Goal: Check status: Check status

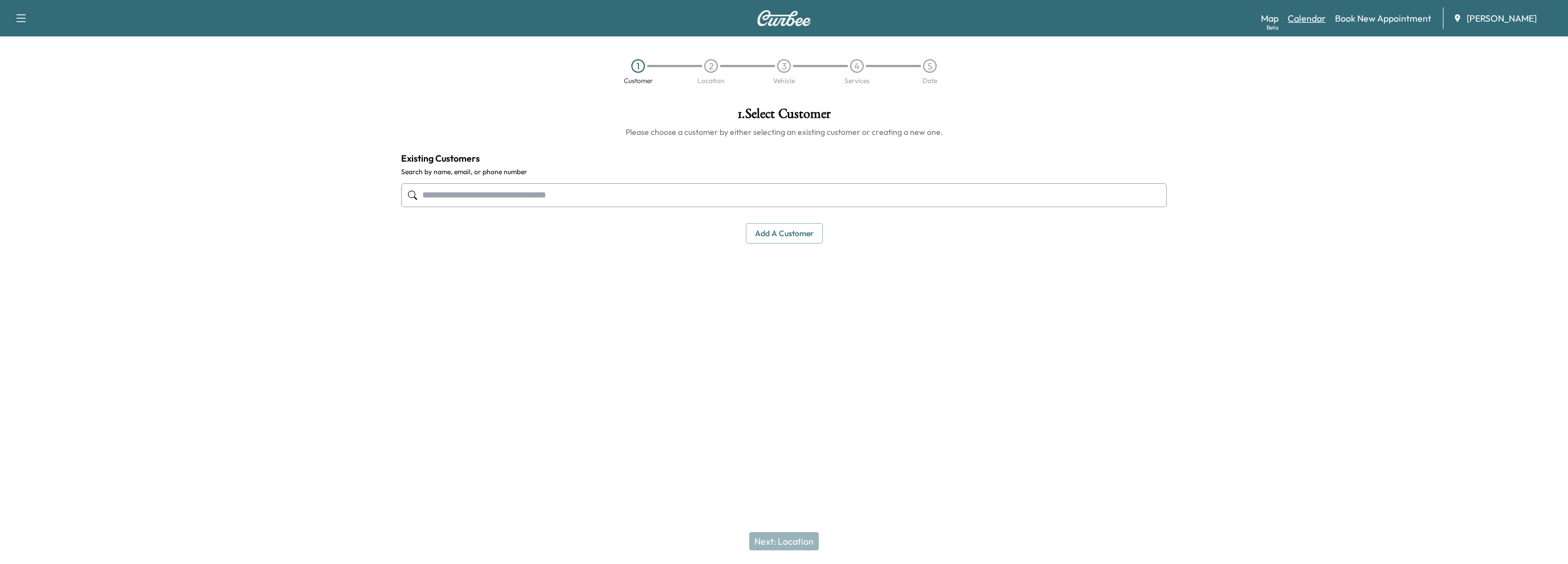
click at [1306, 16] on link "Calendar" at bounding box center [1306, 18] width 38 height 14
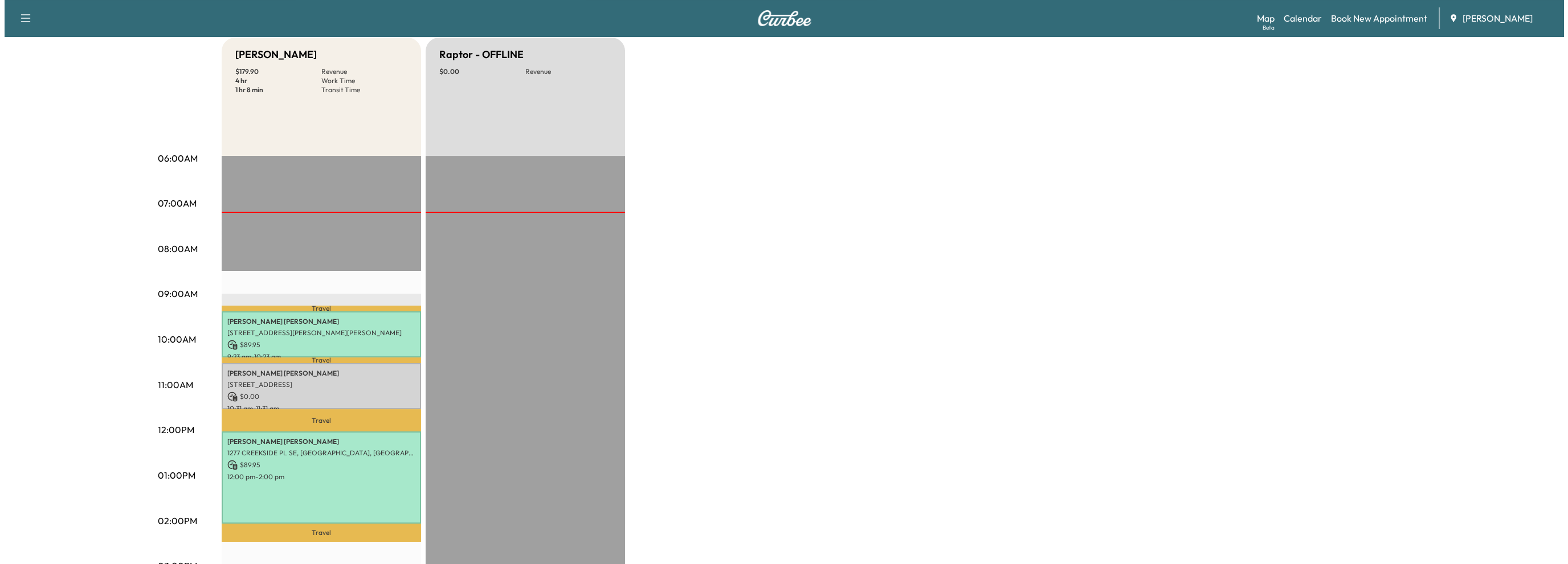
scroll to position [114, 0]
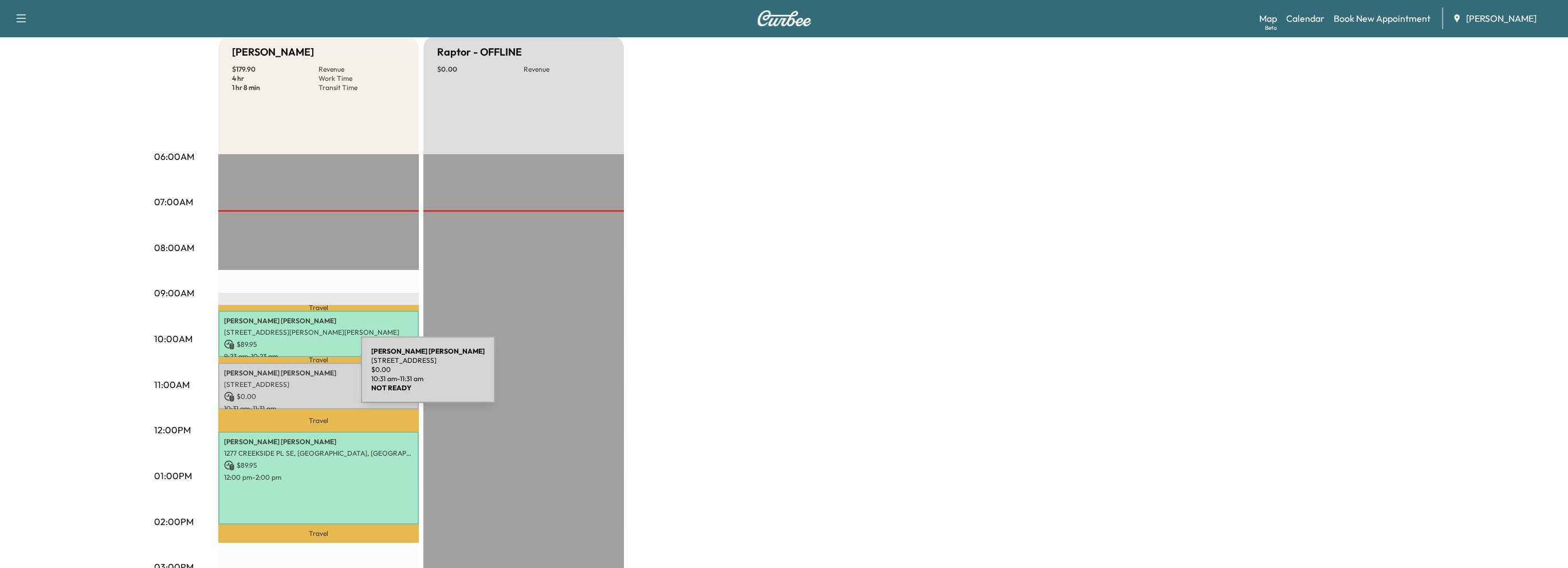
click at [275, 380] on p "[STREET_ADDRESS]" at bounding box center [319, 384] width 189 height 9
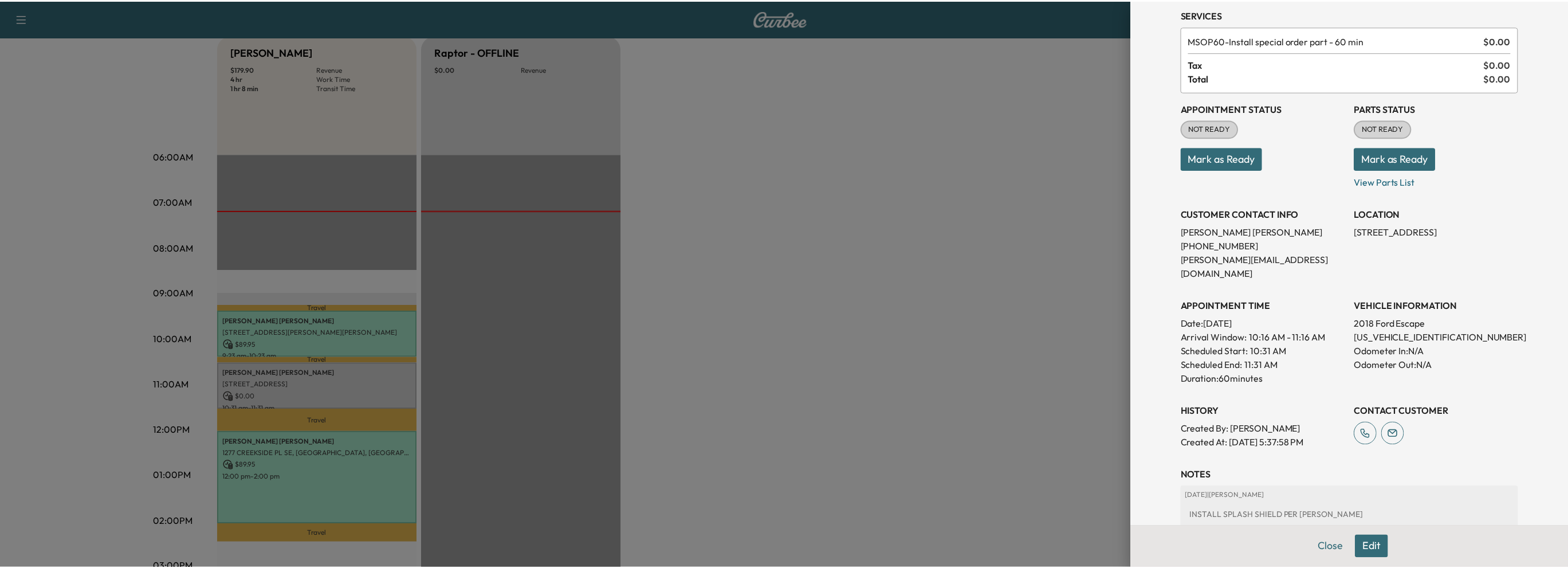
scroll to position [0, 0]
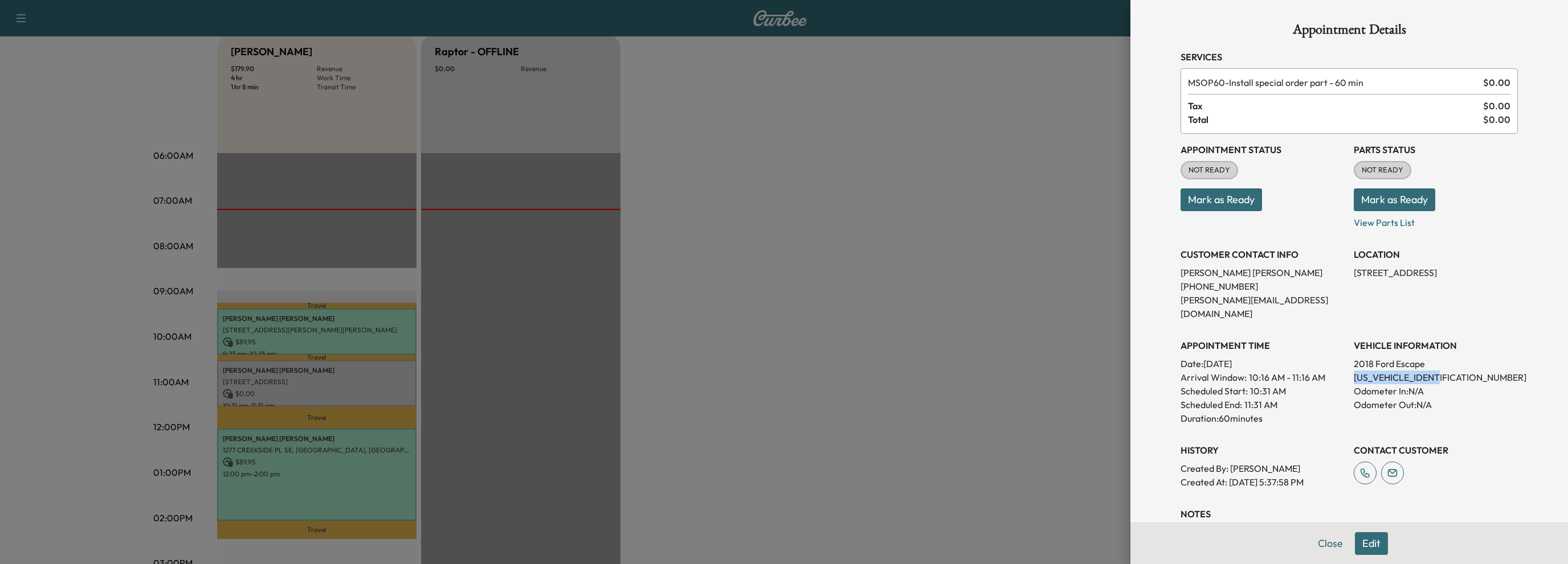
drag, startPoint x: 1344, startPoint y: 362, endPoint x: 1440, endPoint y: 368, distance: 96.2
click at [1440, 368] on div "Appointment Status NOT READY Mark as Ready Parts Status NOT READY Mark as Ready…" at bounding box center [1348, 312] width 337 height 356
copy p "[US_VEHICLE_IDENTIFICATION_NUMBER]"
click at [1313, 544] on button "Close" at bounding box center [1329, 544] width 40 height 23
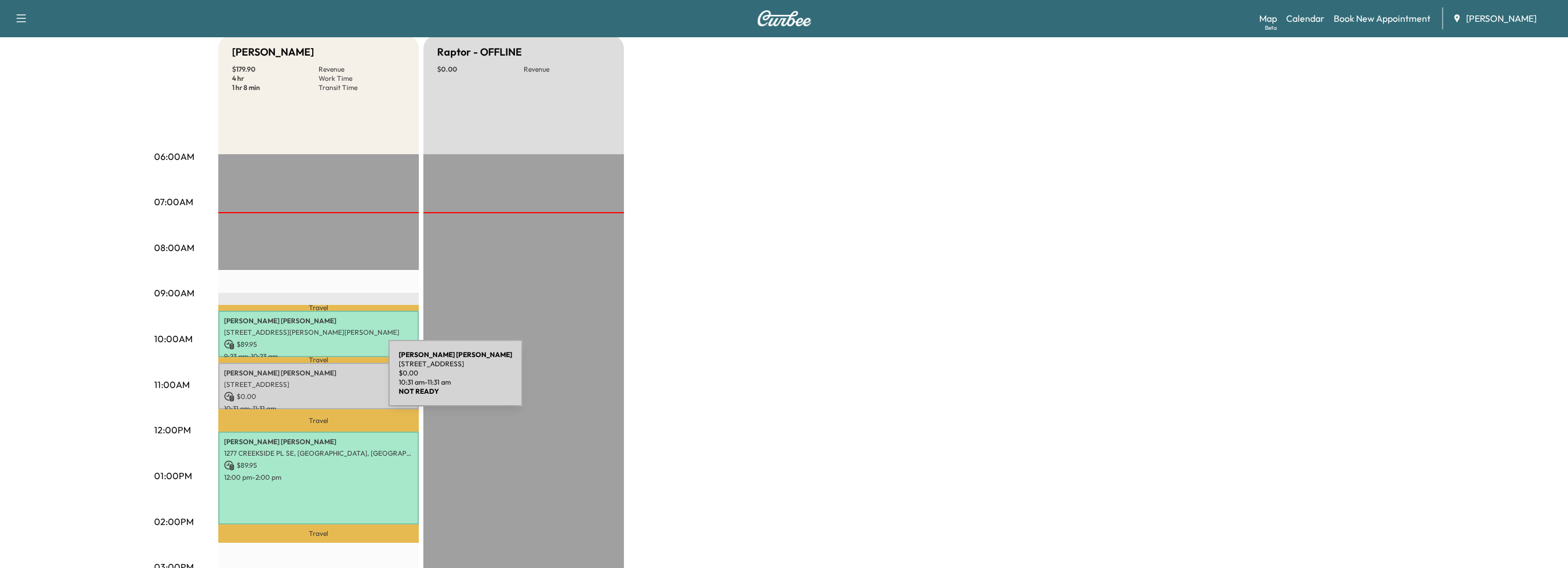
click at [302, 380] on p "[STREET_ADDRESS]" at bounding box center [319, 384] width 189 height 9
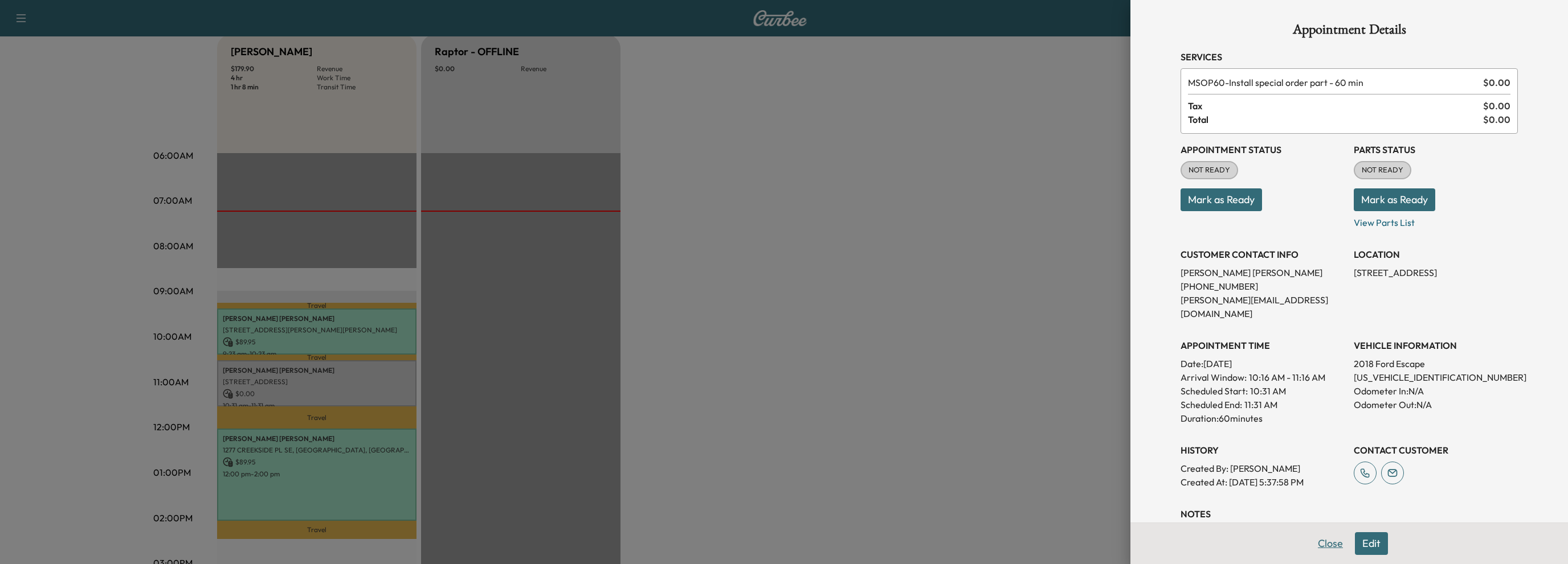
click at [1318, 547] on button "Close" at bounding box center [1329, 544] width 40 height 23
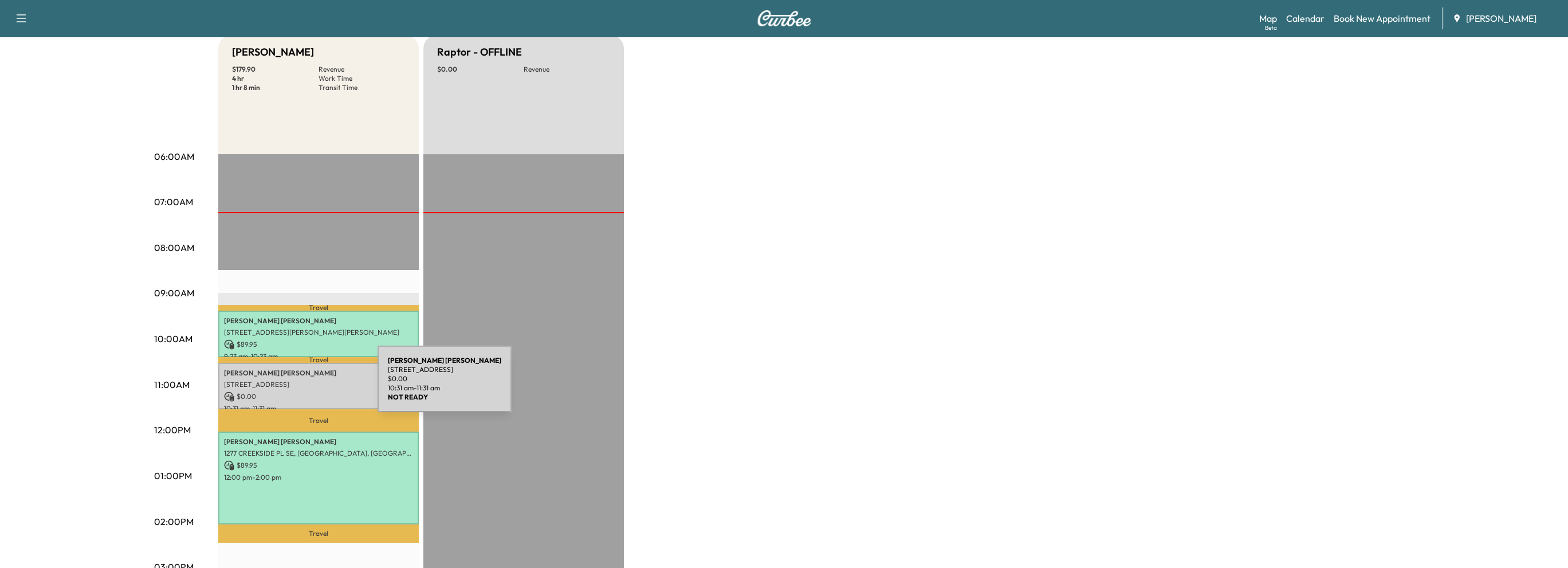
click at [292, 386] on p "[STREET_ADDRESS]" at bounding box center [319, 384] width 189 height 9
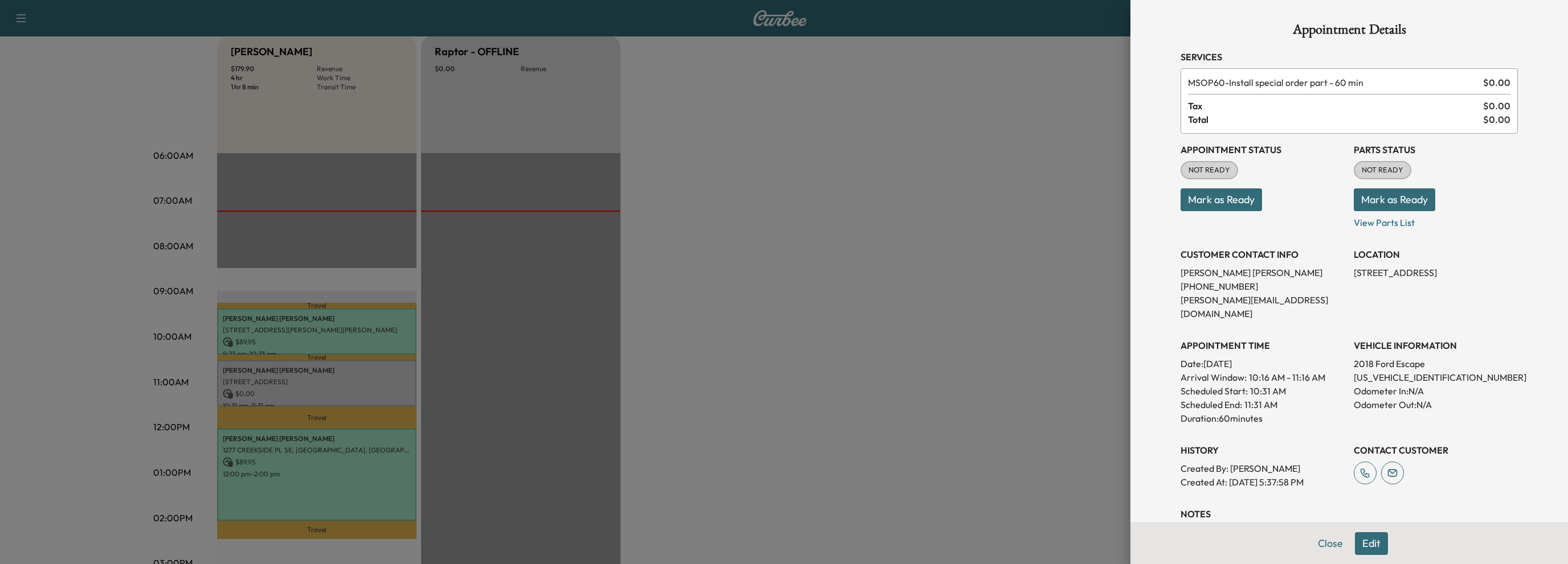
drag, startPoint x: 1188, startPoint y: 202, endPoint x: 1207, endPoint y: 203, distance: 19.0
click at [1189, 202] on button "Mark as Ready" at bounding box center [1221, 199] width 82 height 23
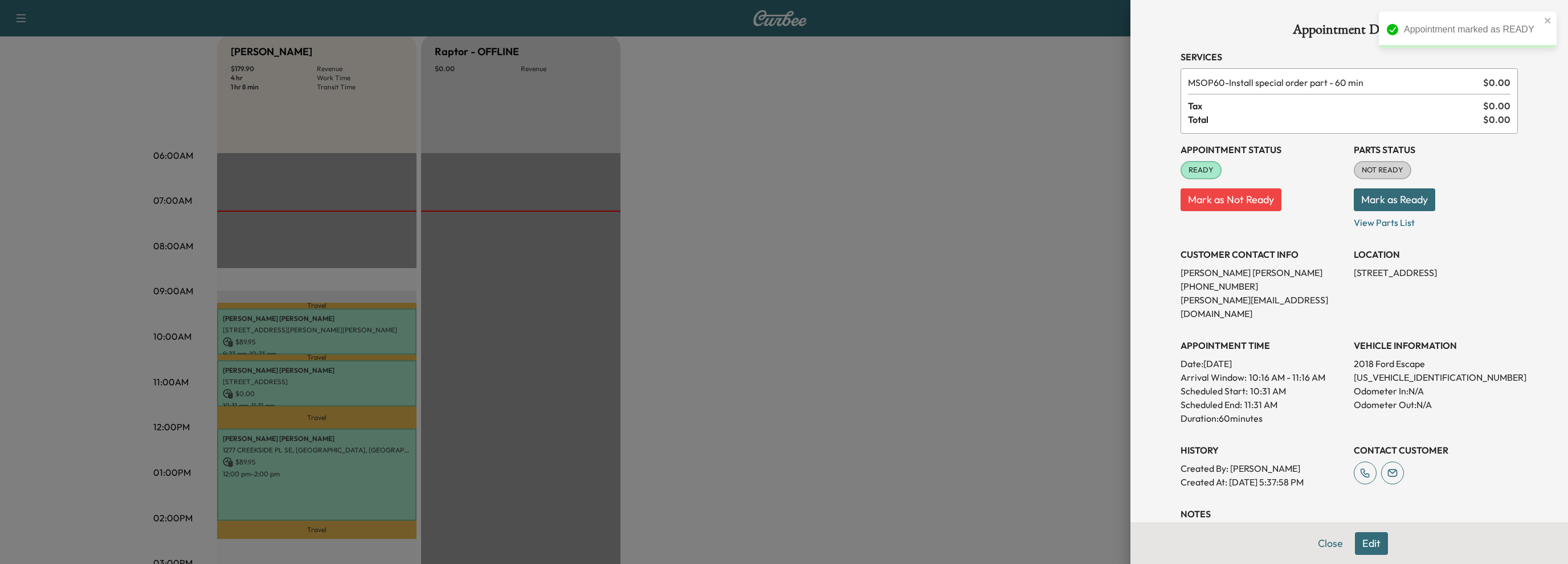
click at [1373, 204] on button "Mark as Ready" at bounding box center [1394, 199] width 82 height 23
click at [1319, 545] on button "Close" at bounding box center [1329, 544] width 40 height 23
